Goal: Transaction & Acquisition: Purchase product/service

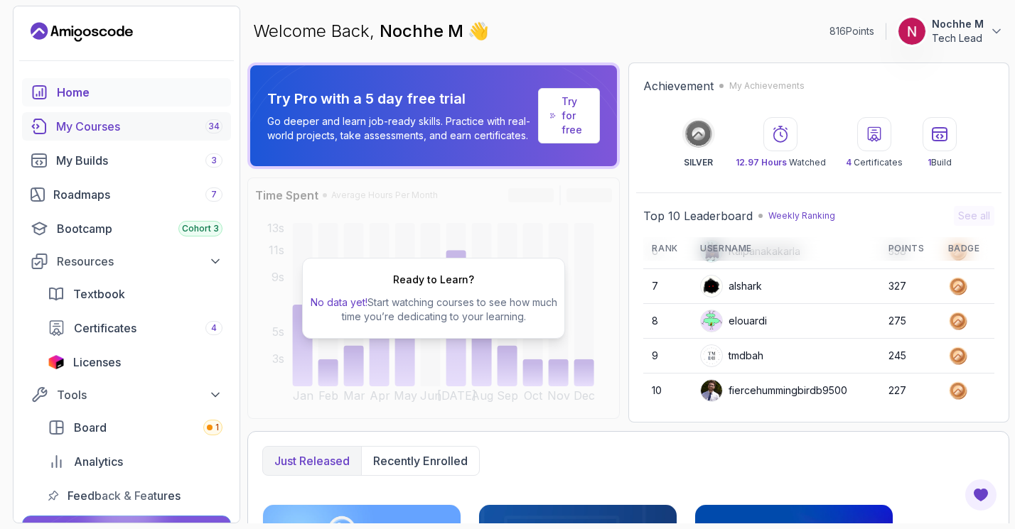
click at [101, 127] on div "My Courses 34" at bounding box center [139, 126] width 166 height 17
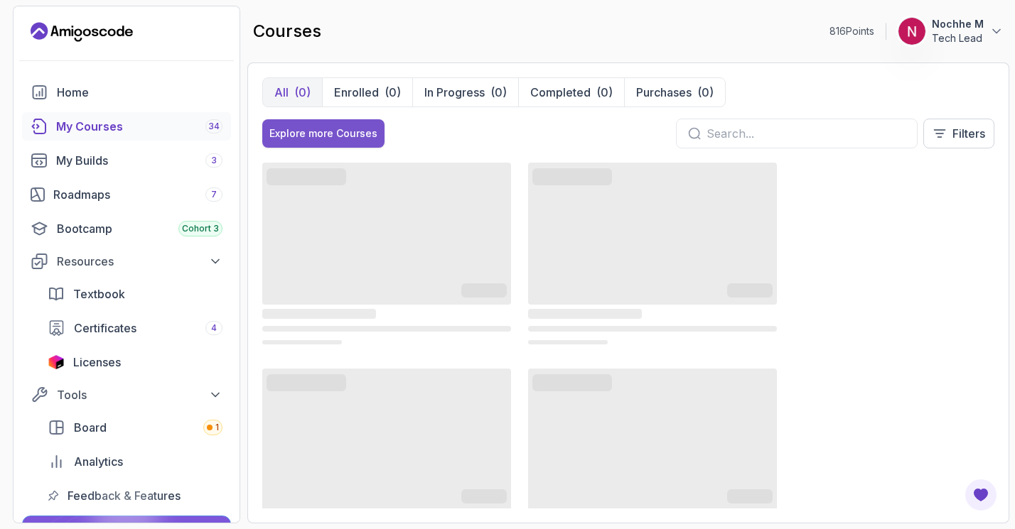
click at [322, 138] on div "Explore more Courses" at bounding box center [323, 133] width 108 height 14
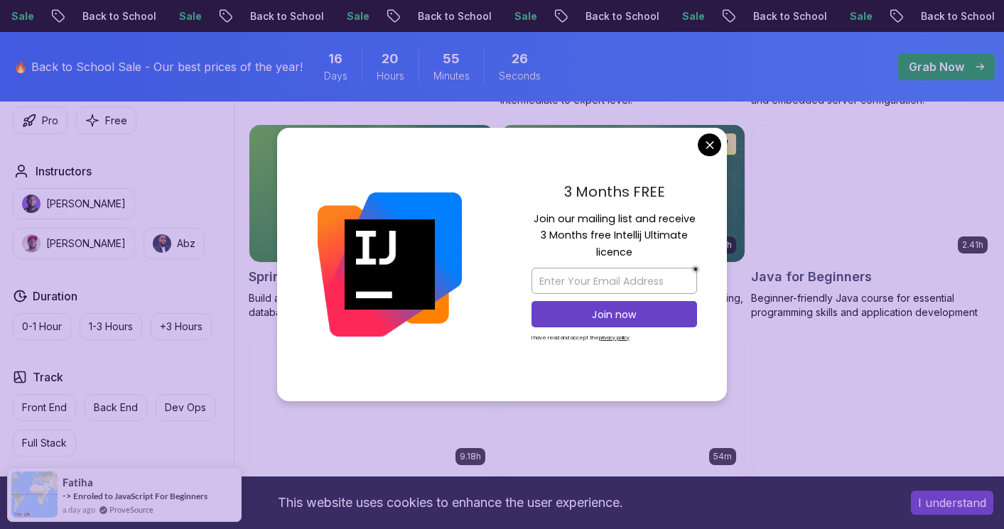
scroll to position [725, 0]
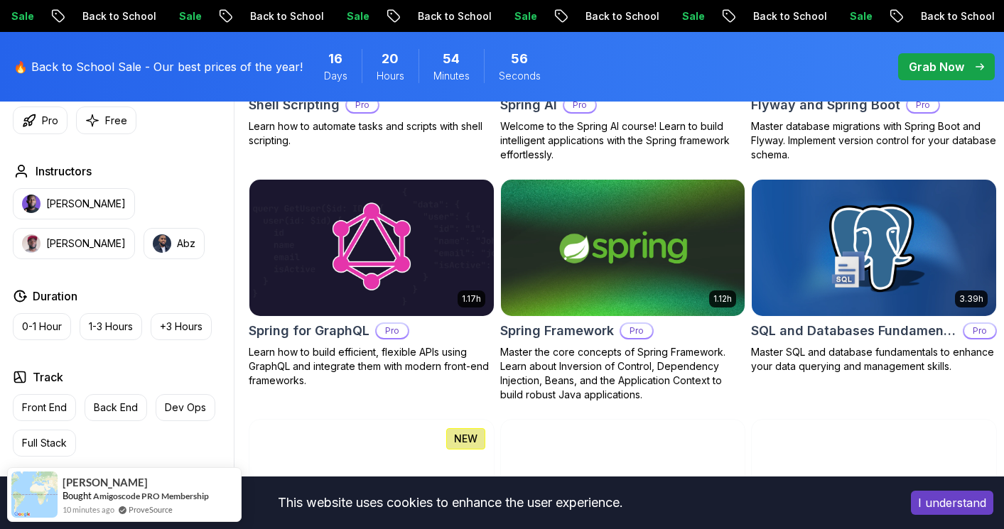
scroll to position [3436, 0]
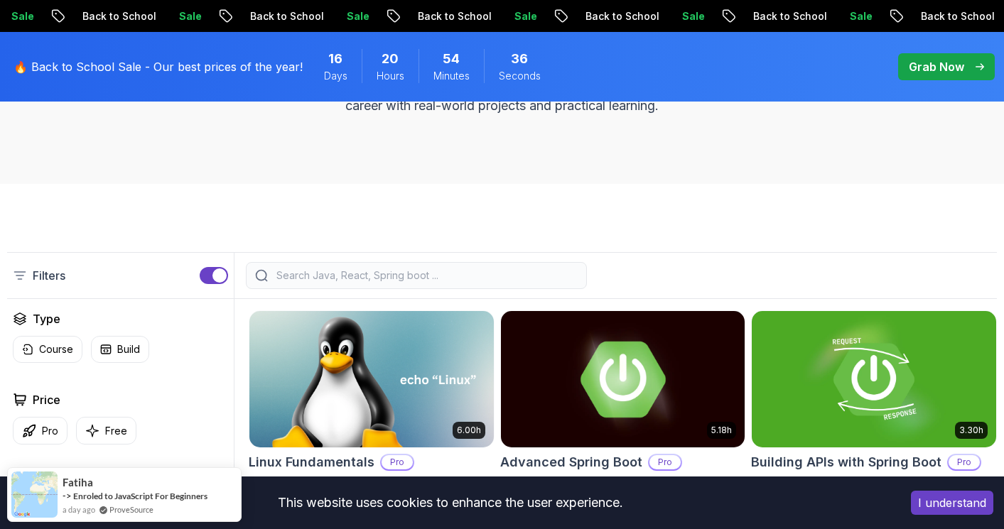
scroll to position [257, 0]
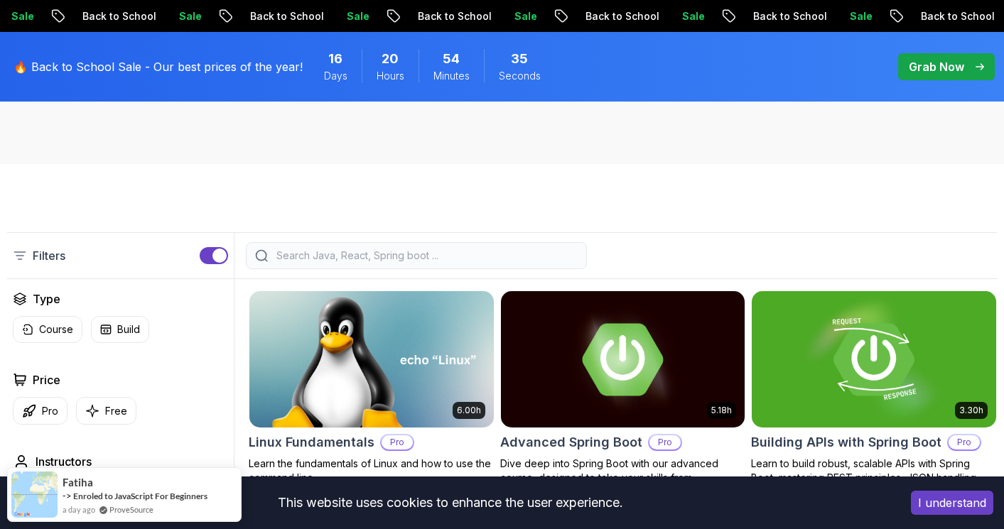
click at [488, 258] on input "search" at bounding box center [426, 256] width 304 height 14
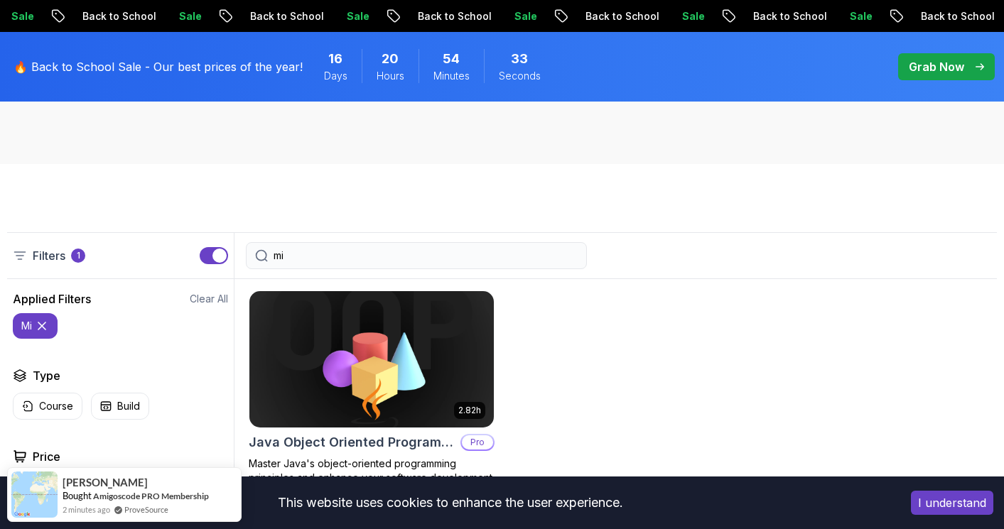
type input "m"
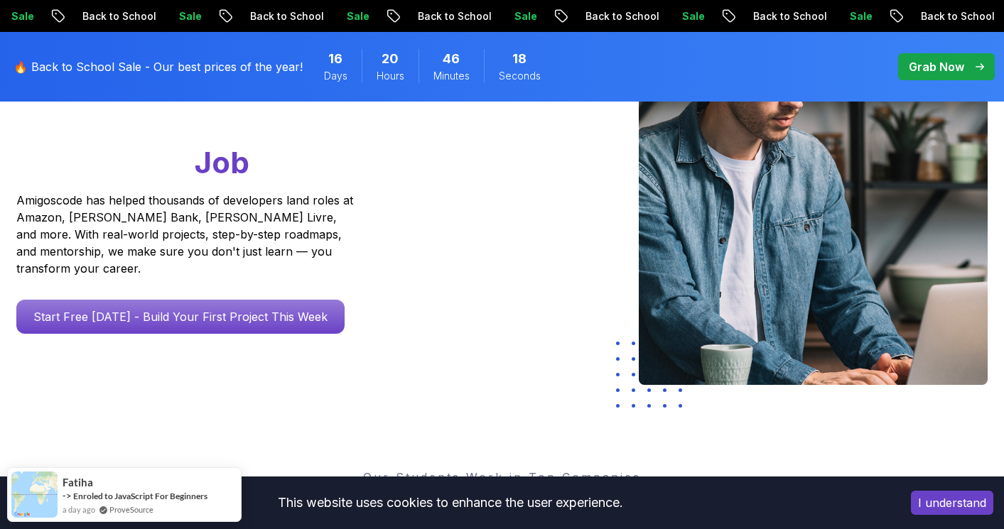
scroll to position [210, 0]
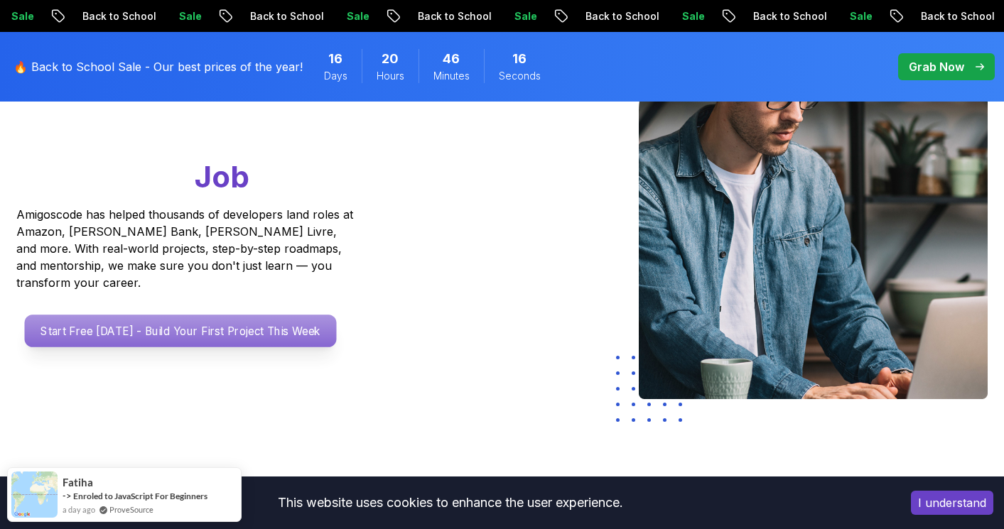
click at [225, 317] on p "Start Free [DATE] - Build Your First Project This Week" at bounding box center [180, 331] width 312 height 33
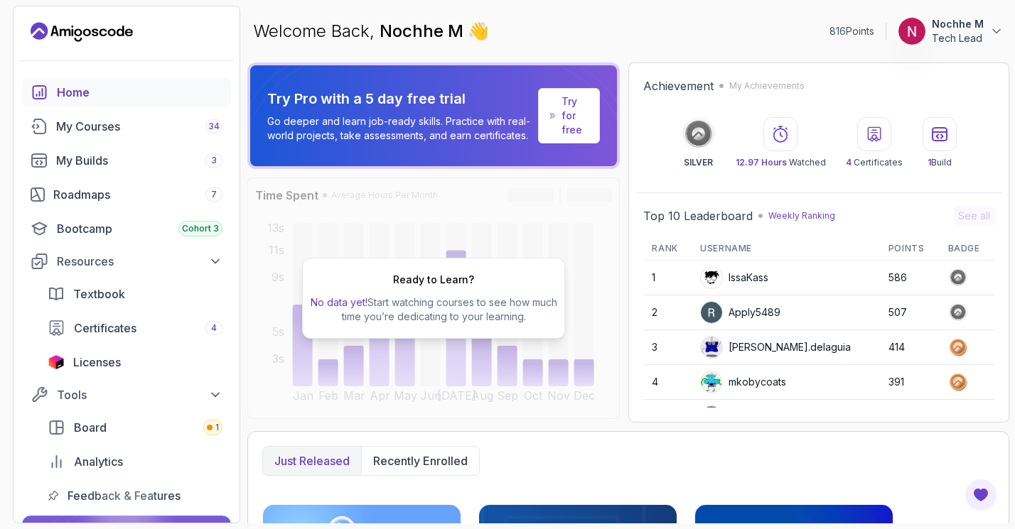
click at [571, 113] on p "Try for free" at bounding box center [574, 116] width 26 height 43
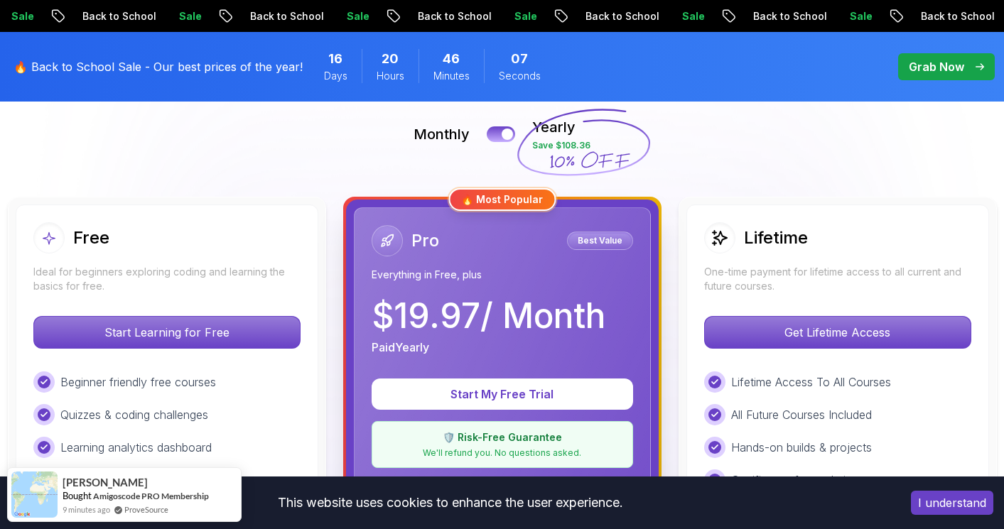
scroll to position [322, 0]
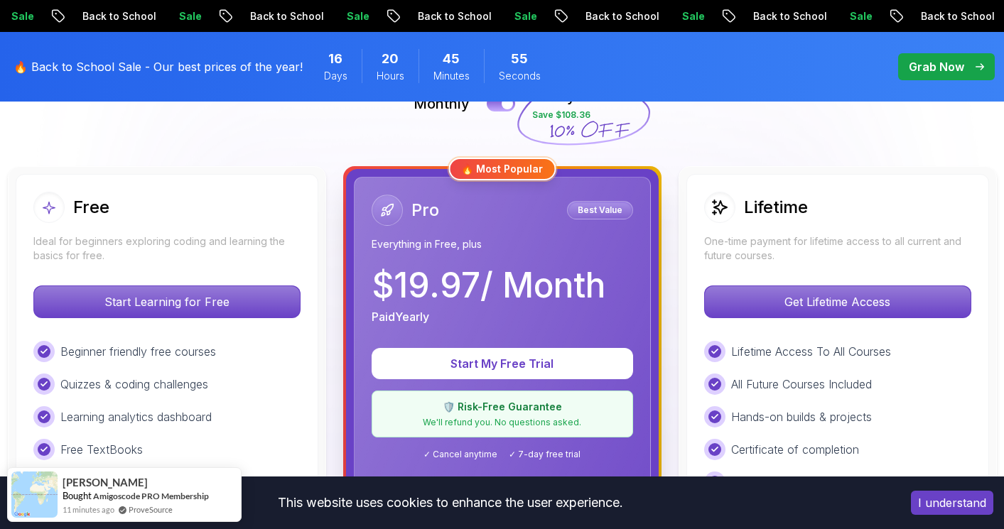
scroll to position [331, 0]
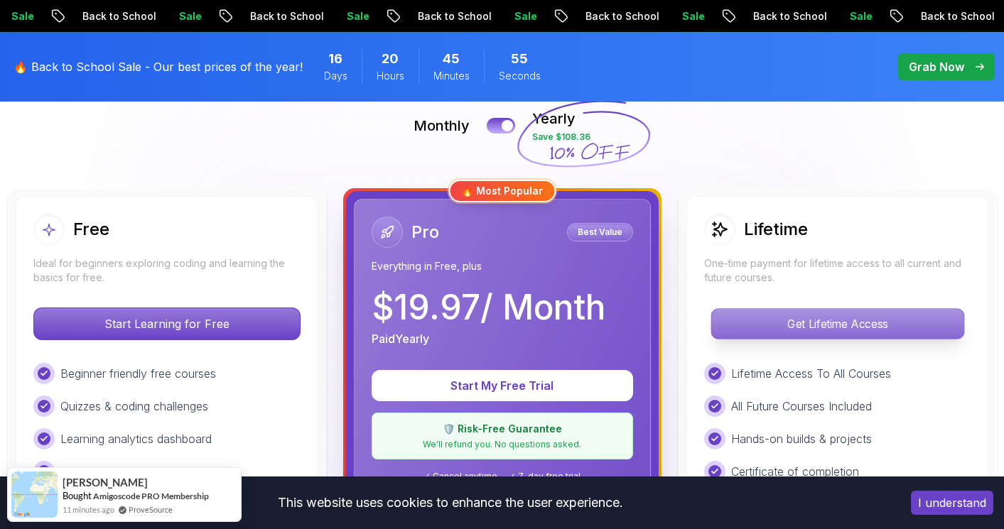
click at [775, 319] on p "Get Lifetime Access" at bounding box center [837, 324] width 252 height 30
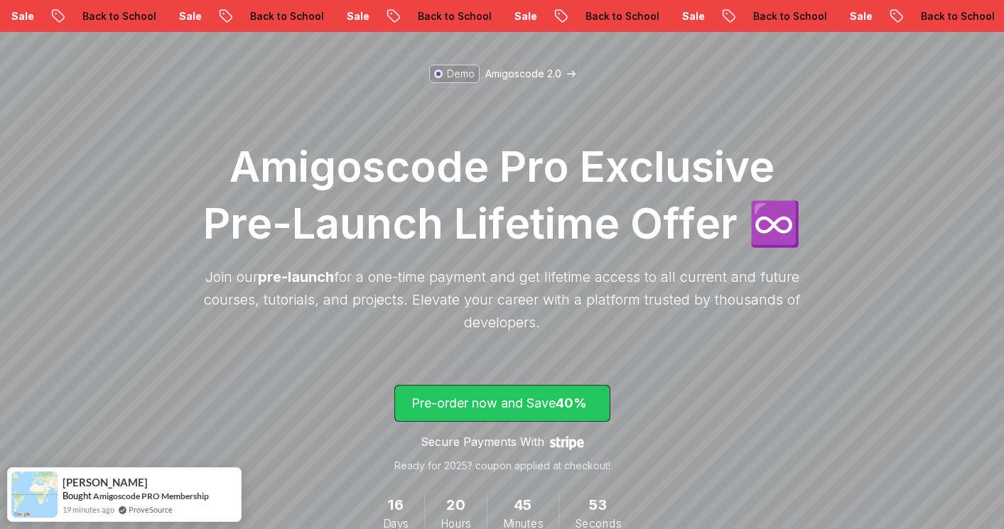
scroll to position [203, 0]
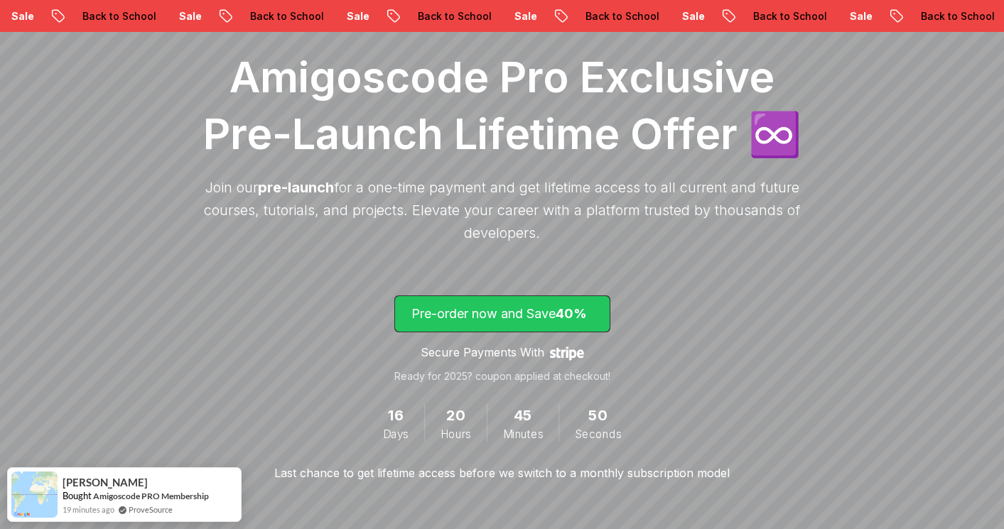
click at [537, 313] on p "Pre-order now and Save 40%" at bounding box center [502, 314] width 182 height 20
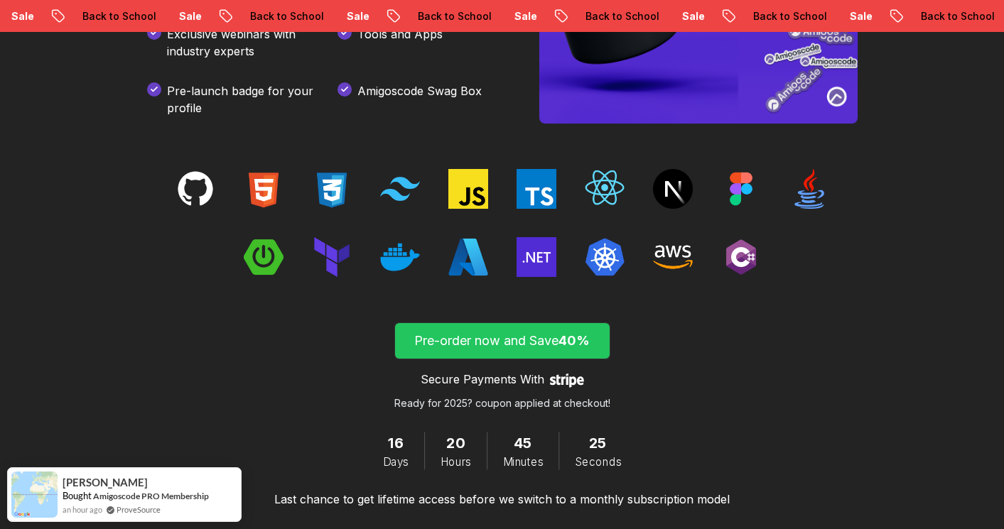
scroll to position [2172, 0]
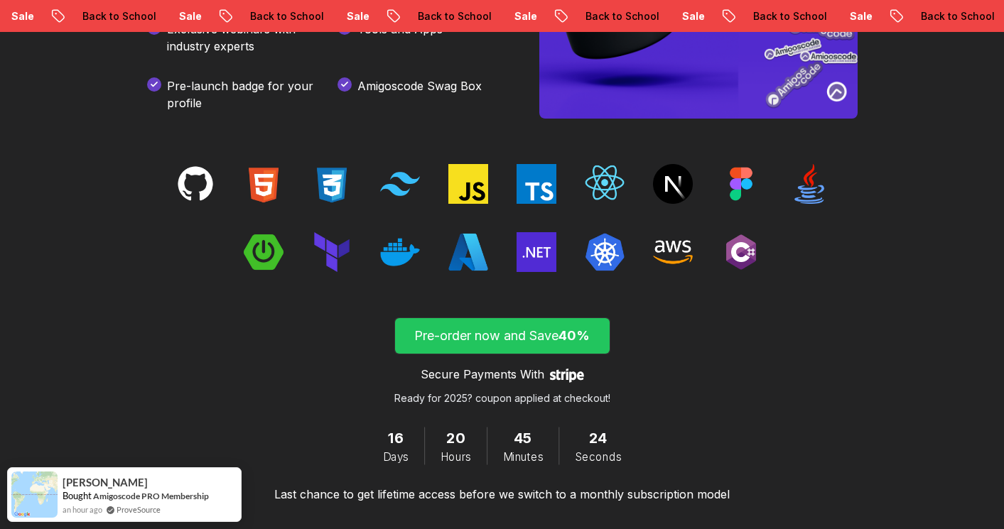
click at [485, 338] on p "Pre-order now and Save 40%" at bounding box center [502, 336] width 182 height 20
